Goal: Communication & Community: Answer question/provide support

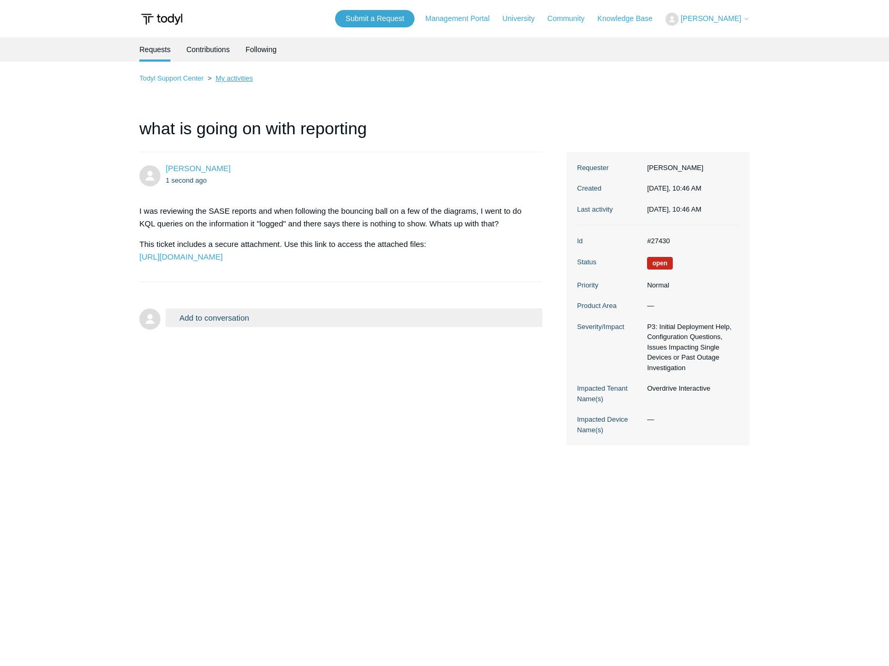
click at [243, 77] on link "My activities" at bounding box center [234, 78] width 37 height 8
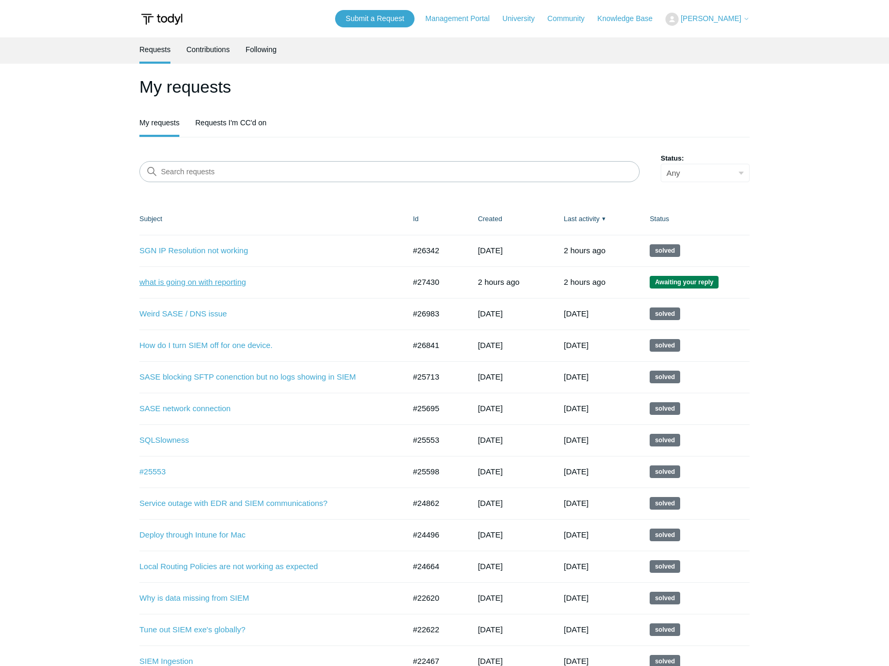
click at [205, 282] on link "what is going on with reporting" at bounding box center [264, 282] width 250 height 12
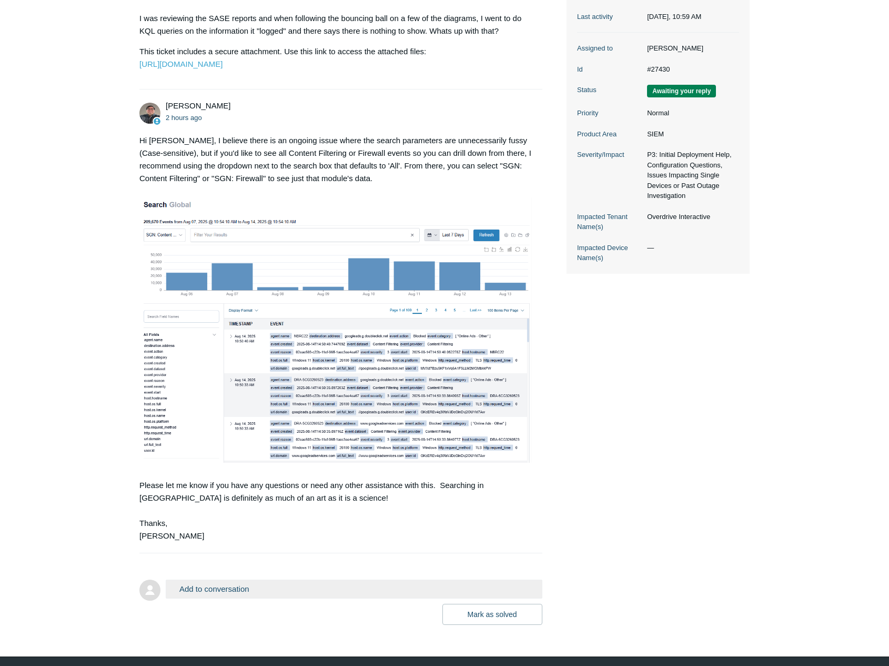
scroll to position [250, 0]
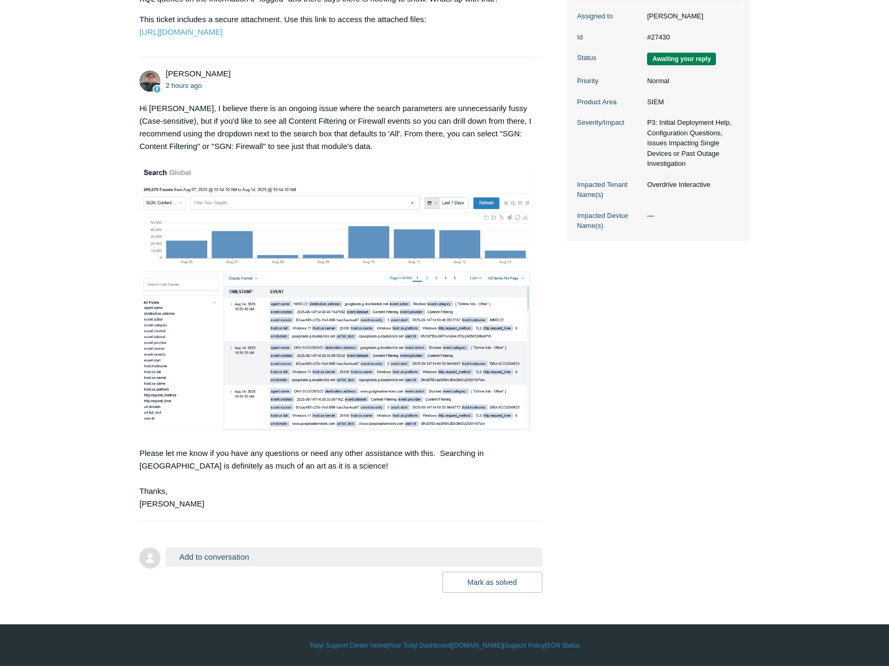
click at [225, 549] on button "Add to conversation" at bounding box center [354, 556] width 377 height 18
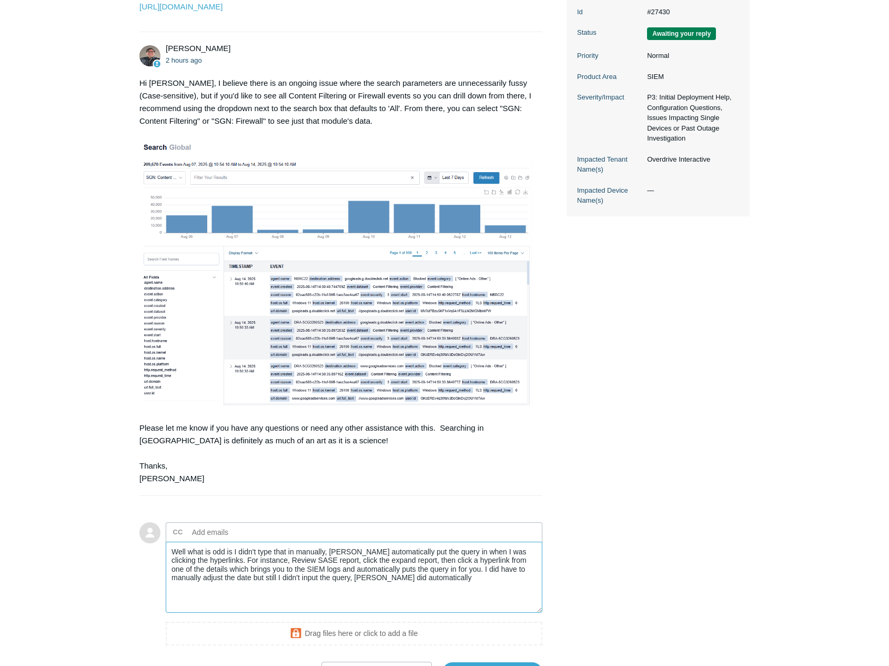
type textarea "Well what is odd is I didn't type that in manually, [PERSON_NAME] automatically…"
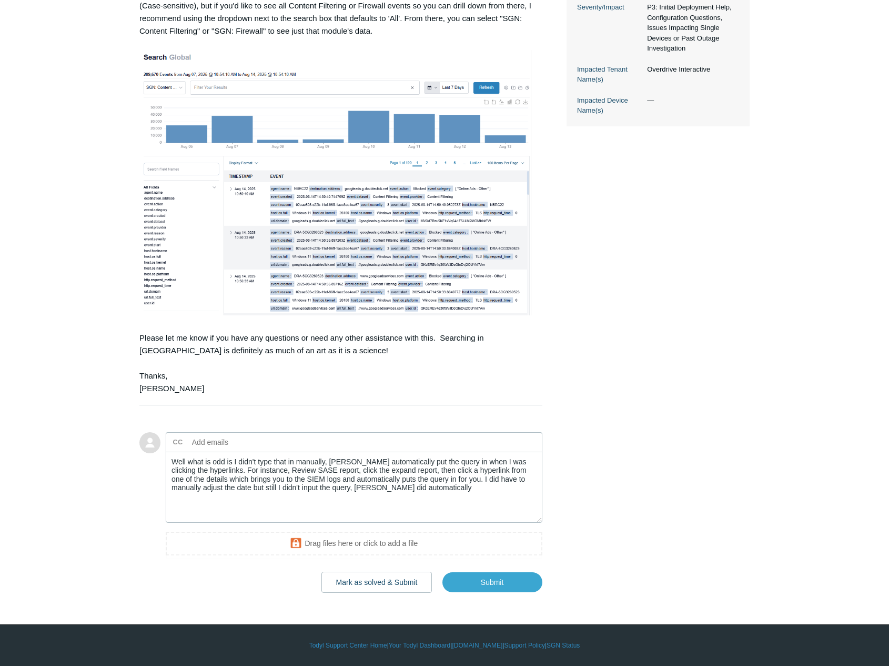
scroll to position [365, 0]
click at [457, 585] on input "Submit" at bounding box center [493, 582] width 100 height 21
